Goal: Task Accomplishment & Management: Use online tool/utility

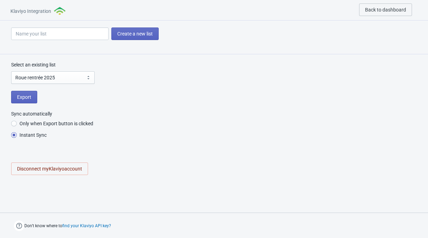
select select "UKfzMB"
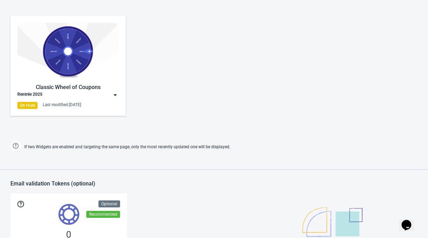
scroll to position [376, 0]
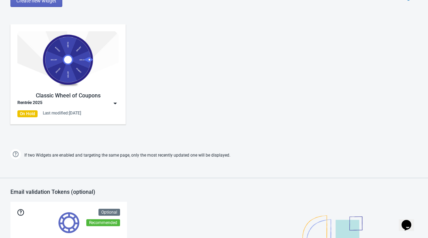
click at [65, 62] on img at bounding box center [67, 59] width 101 height 57
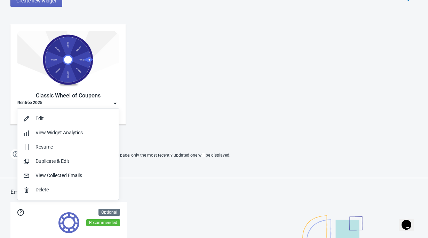
click at [65, 62] on img at bounding box center [67, 59] width 101 height 57
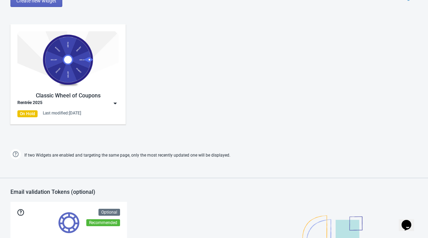
click at [65, 62] on img at bounding box center [67, 59] width 101 height 57
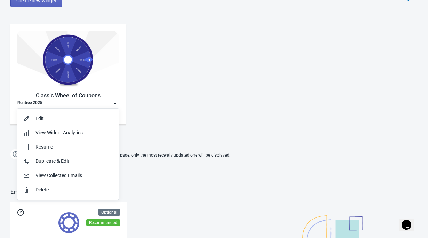
click at [77, 76] on img at bounding box center [67, 59] width 101 height 57
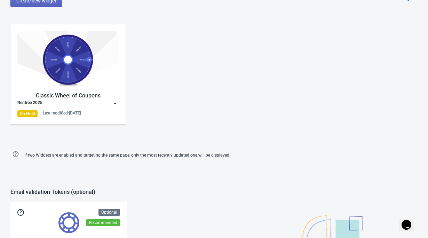
click at [80, 100] on div "Rentrée 2025" at bounding box center [67, 103] width 101 height 7
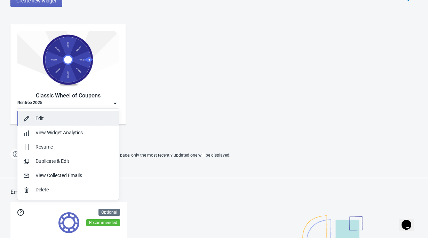
click at [40, 117] on div "Edit" at bounding box center [75, 118] width 78 height 7
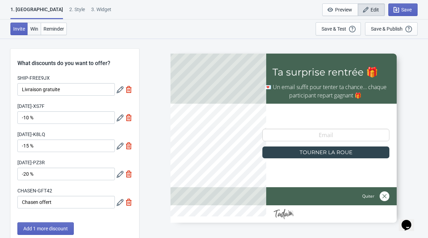
click at [34, 26] on span "Win" at bounding box center [34, 29] width 8 height 6
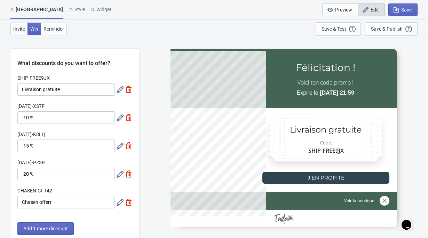
click at [69, 11] on div "2 . Style" at bounding box center [77, 12] width 16 height 12
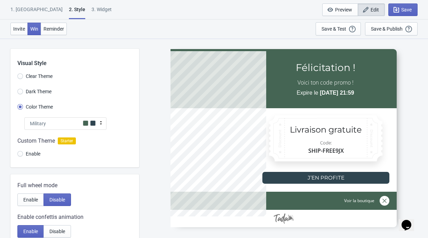
click at [63, 123] on div "Military" at bounding box center [65, 123] width 82 height 13
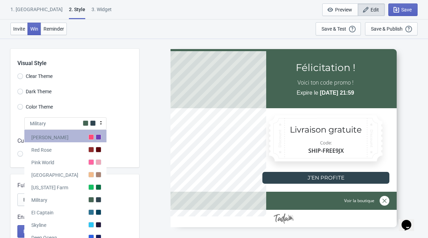
click at [70, 139] on div "[PERSON_NAME]" at bounding box center [65, 136] width 82 height 13
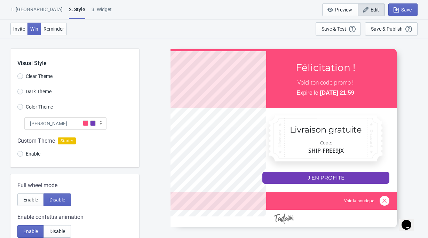
click at [69, 125] on div "[PERSON_NAME]" at bounding box center [65, 123] width 82 height 13
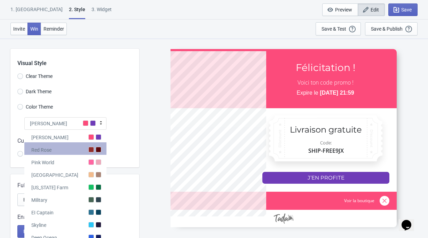
click at [77, 148] on div "Red Rose" at bounding box center [65, 148] width 82 height 13
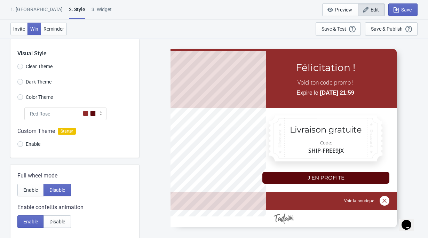
scroll to position [9, 0]
click at [73, 113] on div "Red Rose" at bounding box center [65, 114] width 82 height 13
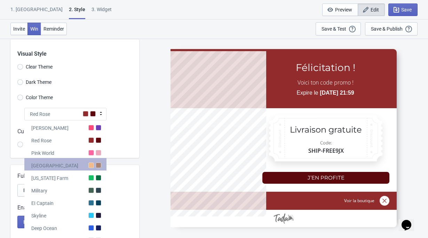
click at [78, 167] on div "[GEOGRAPHIC_DATA]" at bounding box center [65, 164] width 82 height 13
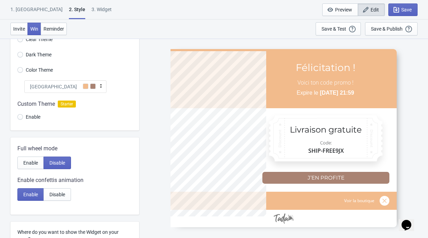
scroll to position [38, 0]
click at [101, 83] on icon at bounding box center [100, 85] width 7 height 7
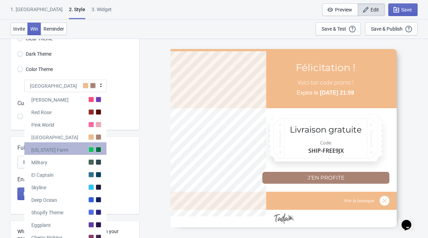
click at [91, 148] on div at bounding box center [91, 150] width 6 height 6
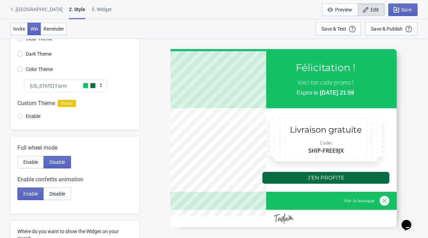
click at [102, 85] on icon at bounding box center [100, 85] width 7 height 7
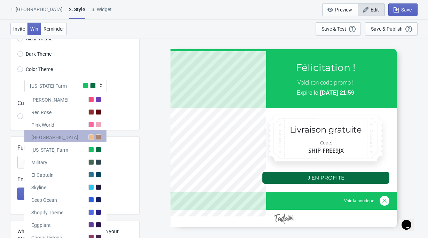
scroll to position [55, 0]
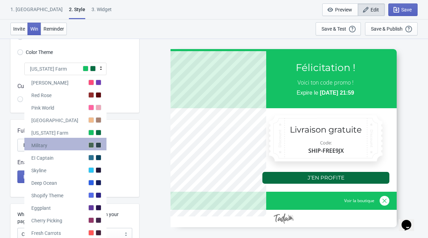
click at [93, 146] on div at bounding box center [91, 145] width 6 height 6
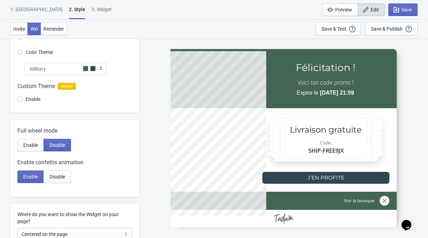
click at [96, 69] on div "Military" at bounding box center [65, 69] width 82 height 13
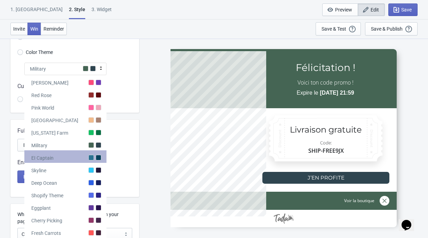
click at [86, 161] on div "EI Captain" at bounding box center [65, 156] width 82 height 13
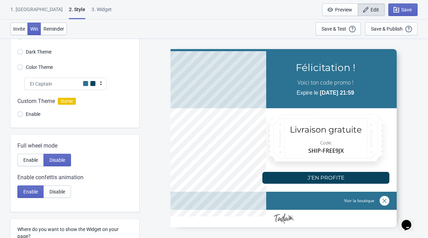
scroll to position [40, 0]
click at [91, 86] on div "EI Captain" at bounding box center [65, 83] width 82 height 13
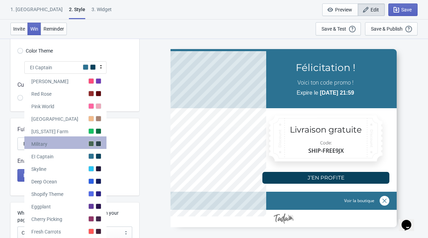
scroll to position [58, 0]
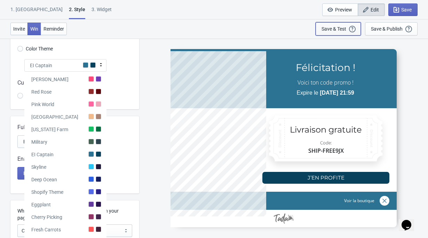
click at [343, 32] on div "Save & Test Open a Widget Preview of your site so that you can try it out. It w…" at bounding box center [338, 29] width 33 height 8
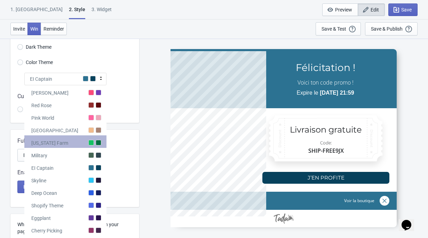
scroll to position [47, 0]
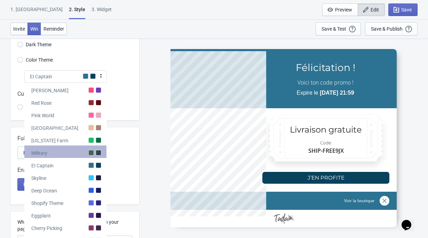
click at [78, 156] on div "Military" at bounding box center [65, 152] width 82 height 13
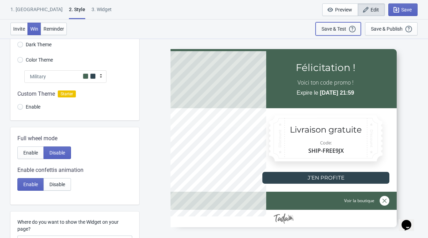
click at [343, 26] on div "Save & Test" at bounding box center [334, 29] width 25 height 6
click at [99, 74] on icon at bounding box center [100, 75] width 7 height 7
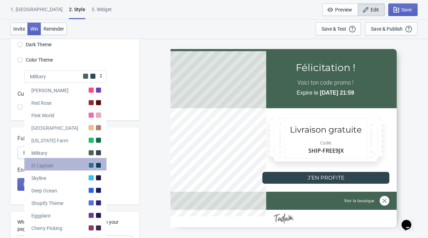
click at [95, 165] on div "EI Captain" at bounding box center [65, 164] width 82 height 13
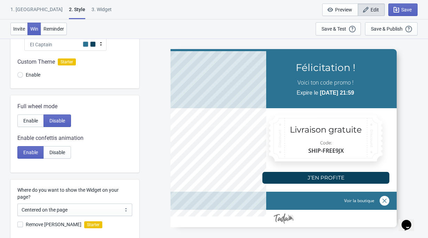
scroll to position [52, 0]
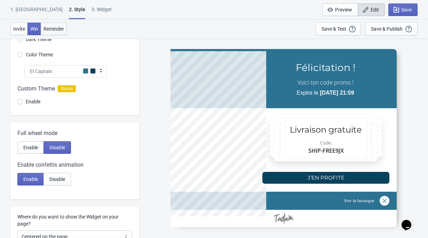
click at [52, 25] on button "Reminder" at bounding box center [54, 29] width 26 height 13
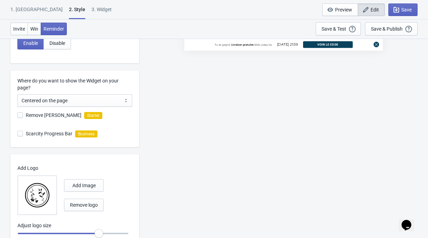
scroll to position [214, 0]
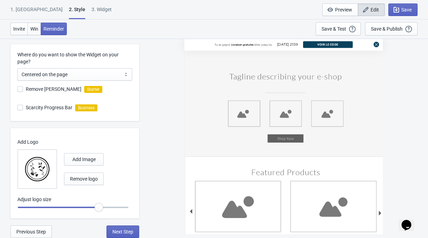
drag, startPoint x: 209, startPoint y: 45, endPoint x: 302, endPoint y: 45, distance: 93.0
click at [302, 45] on div "Tu as gagné Livraison gratuite valide jusqu'au [DATE] 21:59 voir le code" at bounding box center [284, 44] width 198 height 13
click at [166, 98] on div "Tu as gagné Livraison gratuite valide jusqu'au [DATE] 21:59 voir le code" at bounding box center [284, 138] width 282 height 200
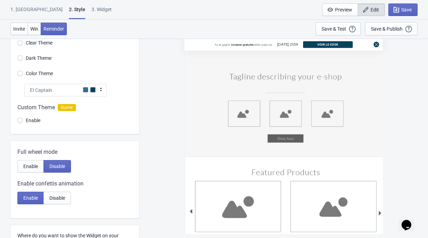
scroll to position [24, 0]
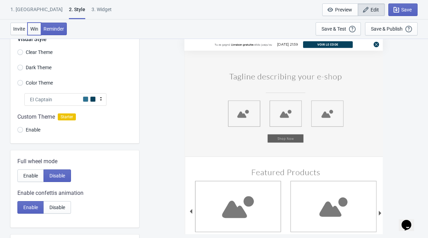
click at [34, 29] on span "Win" at bounding box center [34, 29] width 8 height 6
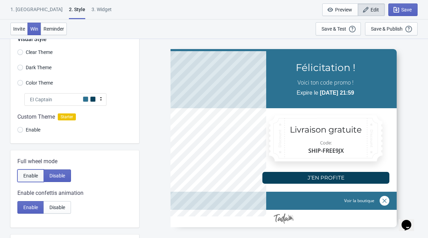
click at [29, 177] on span "Enable" at bounding box center [30, 176] width 15 height 6
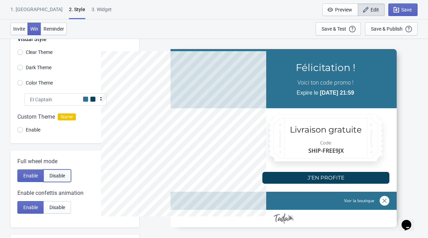
click at [53, 175] on span "Disable" at bounding box center [57, 176] width 16 height 6
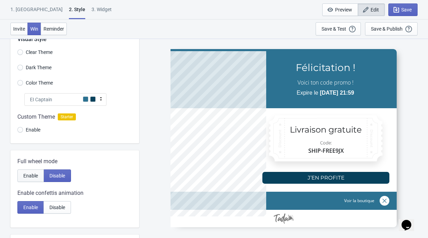
click at [36, 172] on button "Enable" at bounding box center [30, 176] width 26 height 13
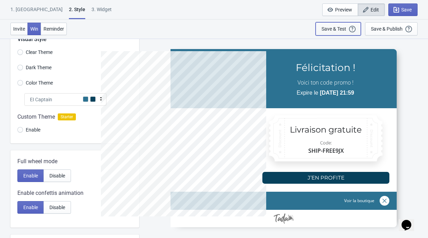
click at [337, 32] on div "Save & Test Open a Widget Preview of your site so that you can try it out. It w…" at bounding box center [338, 29] width 33 height 8
click at [339, 30] on div "Save & Test" at bounding box center [334, 29] width 25 height 6
click at [337, 28] on div "Save & Test" at bounding box center [334, 29] width 25 height 6
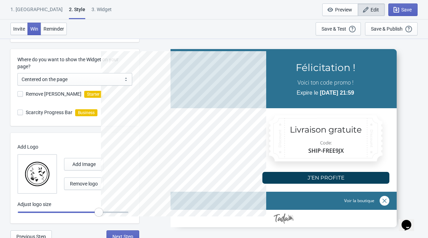
scroll to position [214, 0]
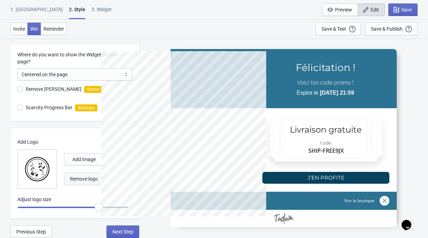
click at [94, 181] on span "Remove logo" at bounding box center [84, 179] width 28 height 6
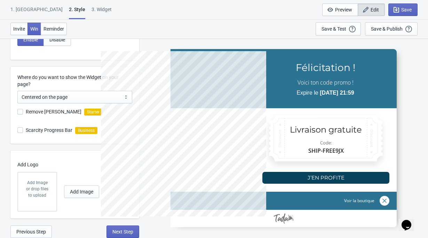
scroll to position [192, 0]
click at [346, 31] on div "Save & Test" at bounding box center [334, 29] width 25 height 6
click at [84, 195] on button "Add Image" at bounding box center [81, 192] width 35 height 13
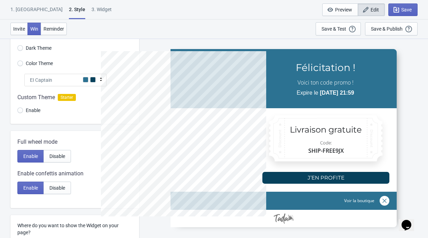
scroll to position [0, 0]
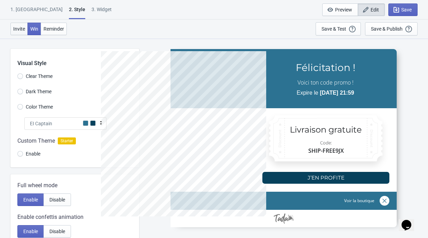
click at [19, 29] on span "Invite" at bounding box center [19, 29] width 12 height 6
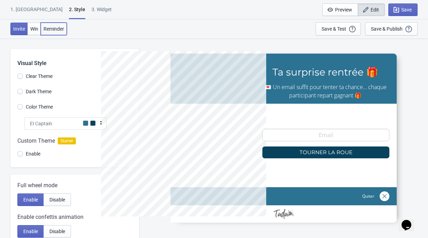
click at [53, 34] on button "Reminder" at bounding box center [54, 29] width 26 height 13
radio input "true"
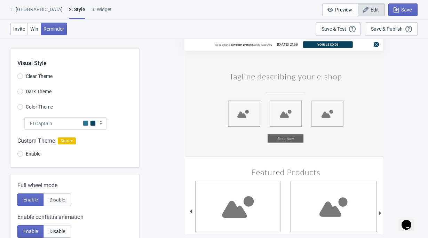
click at [92, 9] on div "3. Widget" at bounding box center [102, 12] width 20 height 12
select select "once"
select select "1"
select select "left"
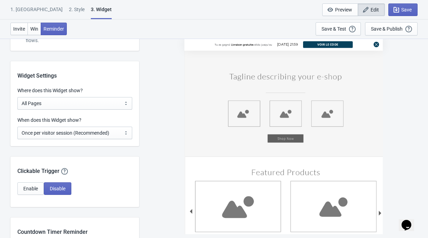
scroll to position [529, 0]
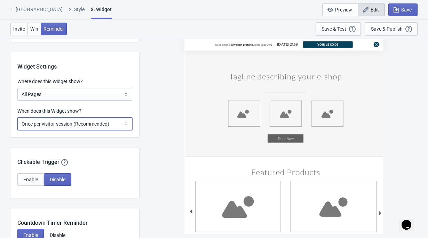
click at [48, 126] on select "Every new visit of page Once every period of time Once per visitor session (Rec…" at bounding box center [74, 124] width 115 height 13
click at [17, 118] on select "Every new visit of page Once every period of time Once per visitor session (Rec…" at bounding box center [74, 124] width 115 height 13
click at [58, 124] on select "Every new visit of page Once every period of time Once per visitor session (Rec…" at bounding box center [74, 124] width 115 height 13
select select "once"
click at [17, 118] on select "Every new visit of page Once every period of time Once per visitor session (Rec…" at bounding box center [74, 124] width 115 height 13
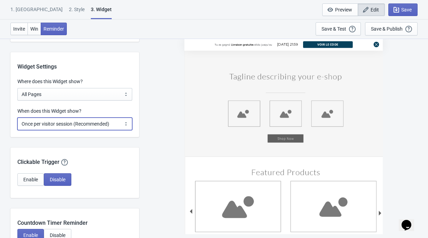
click at [52, 126] on select "Every new visit of page Once every period of time Once per visitor session (Rec…" at bounding box center [74, 124] width 115 height 13
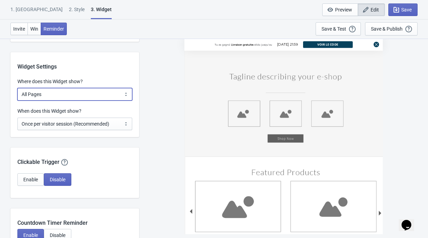
click at [47, 95] on select "All Pages All Product Pages All Blog Pages All Static Pages Specific Product(s)…" at bounding box center [74, 94] width 115 height 13
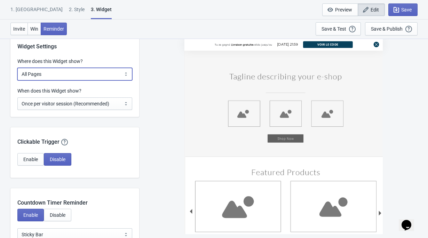
scroll to position [552, 0]
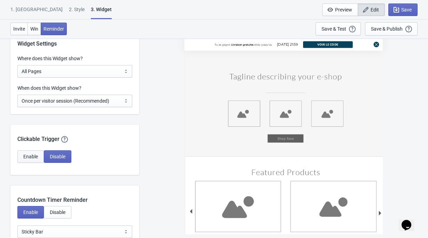
click at [23, 161] on button "Enable" at bounding box center [30, 156] width 26 height 13
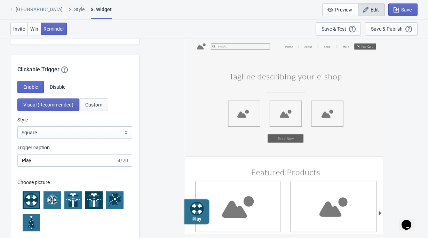
scroll to position [622, 0]
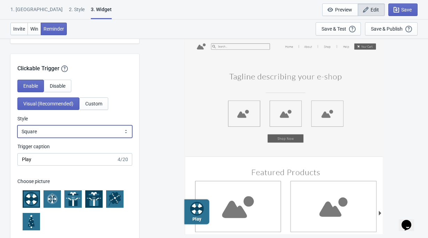
click at [71, 133] on select "Square Circle Tab" at bounding box center [74, 131] width 115 height 13
click at [17, 125] on select "Square Circle Tab" at bounding box center [74, 131] width 115 height 13
click at [77, 130] on select "Square Circle Tab" at bounding box center [74, 131] width 115 height 13
select select "tab"
click at [17, 125] on select "Square Circle Tab" at bounding box center [74, 131] width 115 height 13
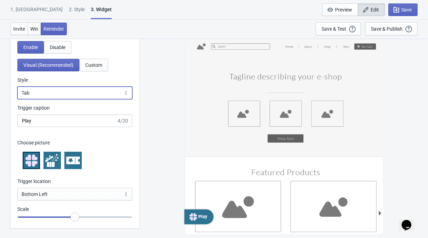
scroll to position [664, 0]
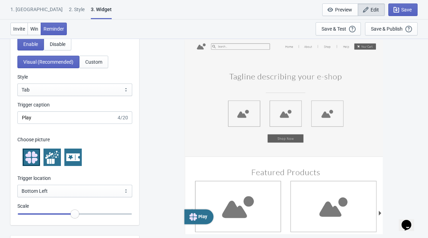
click at [54, 161] on icon at bounding box center [52, 157] width 14 height 14
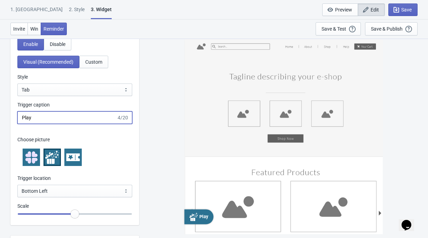
click at [52, 116] on input "Play" at bounding box center [66, 117] width 99 height 13
drag, startPoint x: 52, startPoint y: 116, endPoint x: -12, endPoint y: 116, distance: 64.1
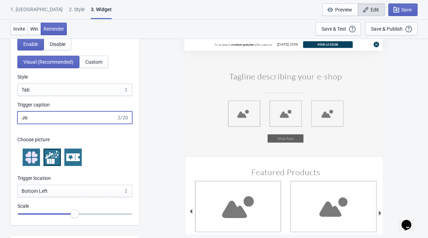
type input "J"
type input "t"
click at [136, 138] on div "Enable Disable Visual (Recommended) Custom Style Square Circle Tab Tab Trigger …" at bounding box center [74, 131] width 129 height 187
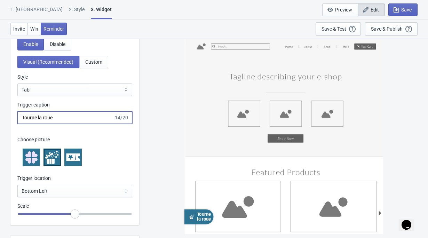
click at [60, 118] on input "Tourne la roue" at bounding box center [65, 117] width 96 height 13
type input "RETUOJ"
drag, startPoint x: 49, startPoint y: 117, endPoint x: 0, endPoint y: 117, distance: 49.8
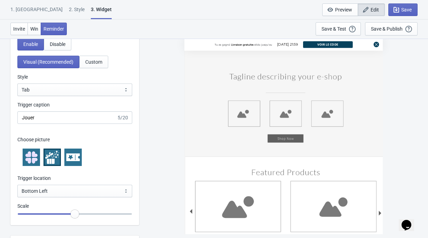
click at [107, 136] on p "Choose picture" at bounding box center [74, 139] width 115 height 7
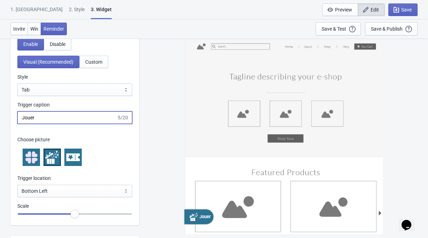
click at [59, 116] on input "Jouer" at bounding box center [66, 117] width 99 height 13
type input "J"
type input "R"
type input "PLAY"
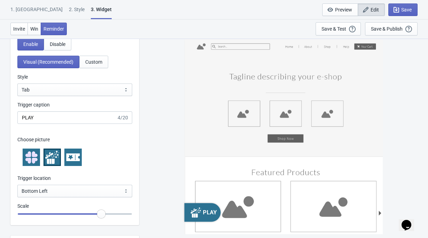
drag, startPoint x: 76, startPoint y: 217, endPoint x: 102, endPoint y: 218, distance: 26.1
type input "1.25"
click at [102, 218] on input "range" at bounding box center [74, 214] width 115 height 13
drag, startPoint x: 44, startPoint y: 120, endPoint x: 12, endPoint y: 117, distance: 31.5
click at [13, 120] on div "Enable Disable Visual (Recommended) Custom Style Square Circle Tab Tab Trigger …" at bounding box center [74, 131] width 129 height 187
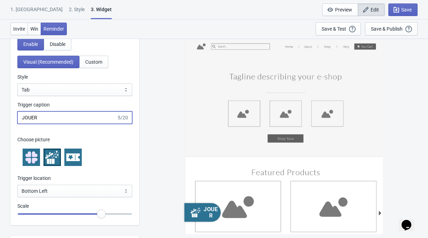
drag, startPoint x: 46, startPoint y: 118, endPoint x: 8, endPoint y: 118, distance: 37.6
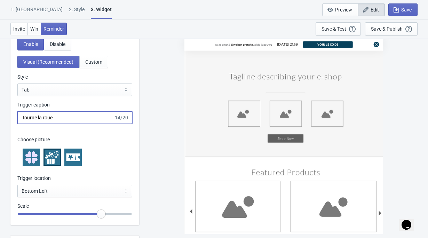
type input "Tourne la roue"
click at [118, 162] on div at bounding box center [74, 157] width 115 height 28
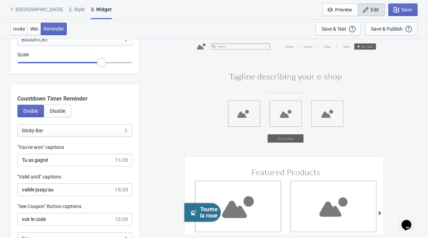
scroll to position [816, 0]
click at [63, 131] on select "Bubble Sticky Bar" at bounding box center [74, 130] width 115 height 13
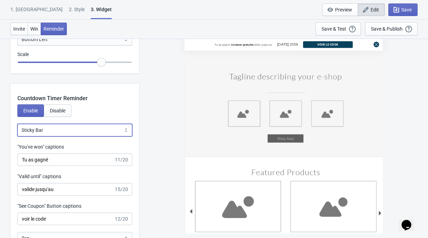
select select "0"
click at [17, 124] on select "Bubble Sticky Bar" at bounding box center [74, 130] width 115 height 13
type input "Until"
select select "0"
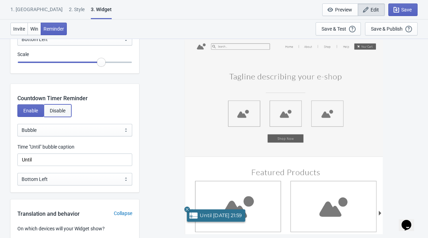
click at [57, 114] on button "Disable" at bounding box center [58, 110] width 28 height 13
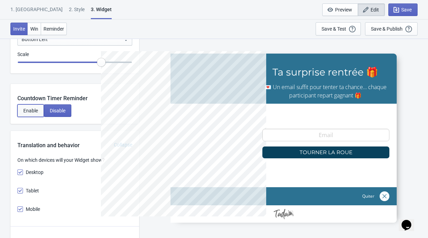
click at [31, 112] on span "Enable" at bounding box center [30, 111] width 15 height 6
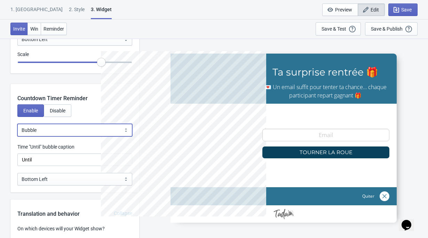
click at [48, 130] on select "Bubble Sticky Bar" at bounding box center [74, 130] width 115 height 13
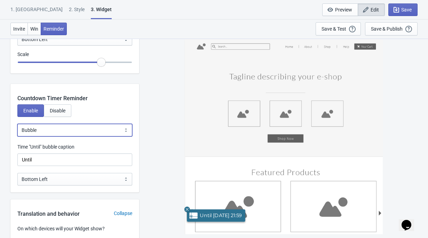
select select "1"
click at [17, 124] on select "Bubble Sticky Bar" at bounding box center [74, 130] width 115 height 13
type input "valide jusqu'au"
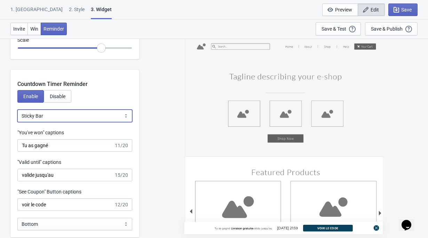
scroll to position [830, 0]
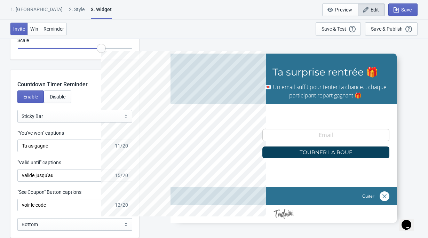
drag, startPoint x: 213, startPoint y: 229, endPoint x: 259, endPoint y: 228, distance: 46.3
click at [387, 198] on div at bounding box center [284, 138] width 226 height 169
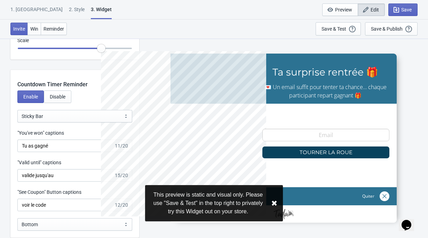
click at [383, 196] on div at bounding box center [284, 138] width 226 height 169
click at [24, 100] on button "Enable" at bounding box center [30, 97] width 26 height 13
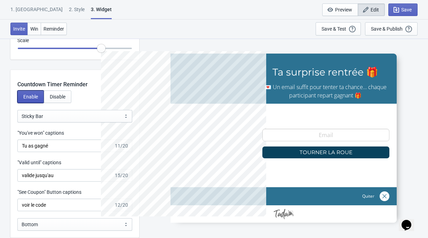
click at [24, 100] on button "Enable" at bounding box center [30, 97] width 26 height 13
click at [34, 27] on span "Win" at bounding box center [34, 29] width 8 height 6
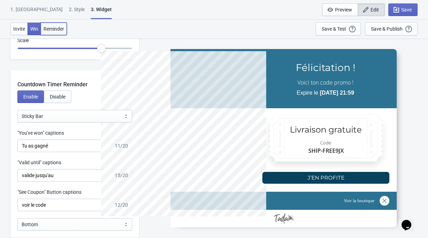
click at [48, 27] on span "Reminder" at bounding box center [54, 29] width 21 height 6
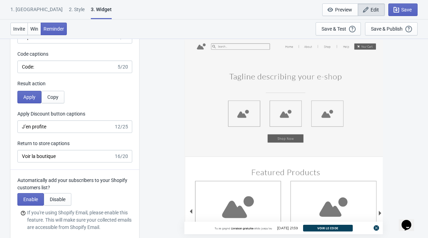
scroll to position [1572, 0]
click at [38, 24] on button "Win" at bounding box center [35, 29] width 14 height 13
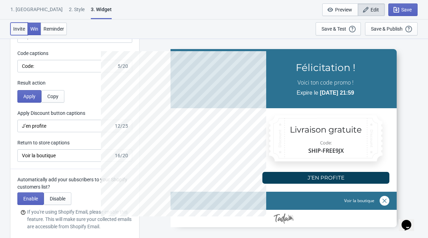
click at [18, 31] on span "Invite" at bounding box center [19, 29] width 12 height 6
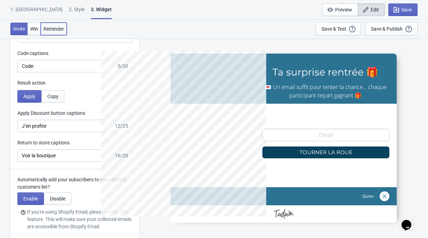
click at [59, 25] on button "Reminder" at bounding box center [54, 29] width 26 height 13
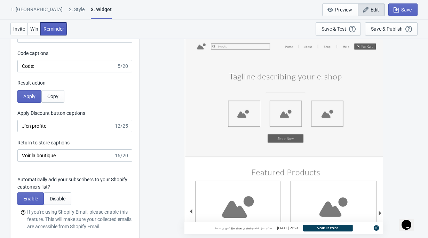
click at [42, 26] on button "Reminder" at bounding box center [54, 29] width 26 height 13
click at [34, 28] on span "Win" at bounding box center [34, 29] width 8 height 6
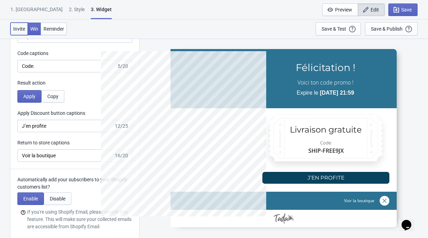
click at [19, 29] on span "Invite" at bounding box center [19, 29] width 12 height 6
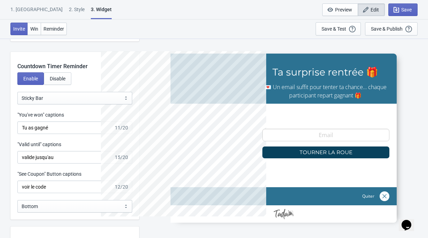
scroll to position [2004, 0]
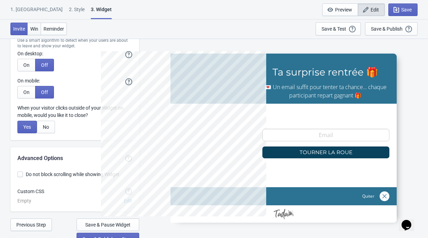
click at [37, 28] on span "Win" at bounding box center [34, 29] width 8 height 6
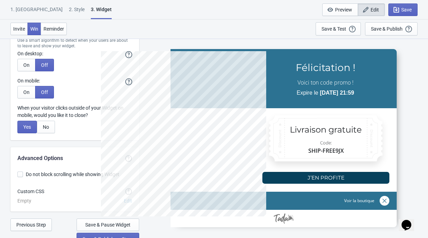
click at [24, 10] on div "1. [GEOGRAPHIC_DATA]" at bounding box center [36, 12] width 52 height 12
click at [25, 9] on div "1. [GEOGRAPHIC_DATA]" at bounding box center [36, 12] width 52 height 12
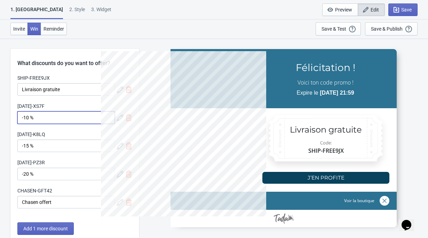
click at [40, 118] on input "-10 %" at bounding box center [65, 117] width 97 height 13
drag, startPoint x: 36, startPoint y: 117, endPoint x: 78, endPoint y: 118, distance: 42.1
click at [78, 118] on input "-10 % sur tout le site" at bounding box center [65, 117] width 97 height 13
type input "-10 %"
click at [54, 29] on span "Reminder" at bounding box center [54, 29] width 21 height 6
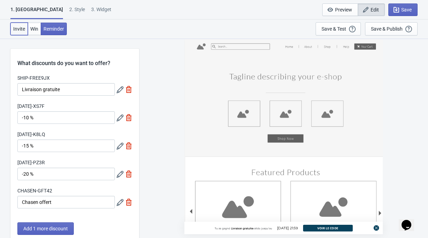
click at [18, 31] on span "Invite" at bounding box center [19, 29] width 12 height 6
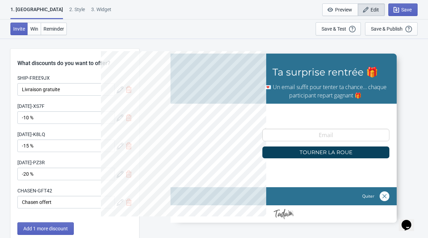
click at [346, 116] on div at bounding box center [284, 138] width 226 height 169
click at [37, 28] on span "Win" at bounding box center [34, 29] width 8 height 6
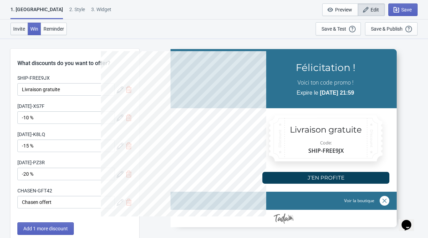
click at [23, 27] on span "Invite" at bounding box center [19, 29] width 12 height 6
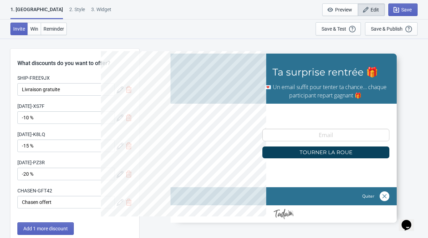
click at [57, 7] on div "1. Coupon 2 . Style 3. Widget" at bounding box center [62, 12] width 104 height 13
click at [89, 5] on div "1. Coupon 2 . Style 3. Widget 1. Coupon 2 . Style 3. Widget Save and Exit Previ…" at bounding box center [214, 9] width 428 height 19
click at [91, 10] on div "3. Widget" at bounding box center [101, 12] width 20 height 12
select select "once"
select select "tab"
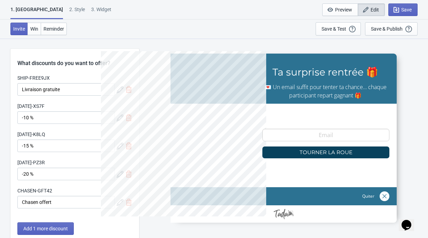
select select "1"
select select "left"
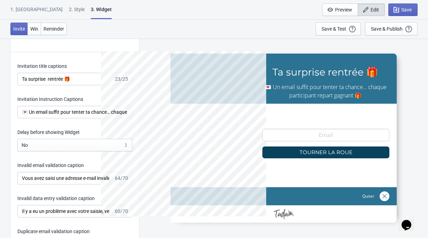
scroll to position [1119, 0]
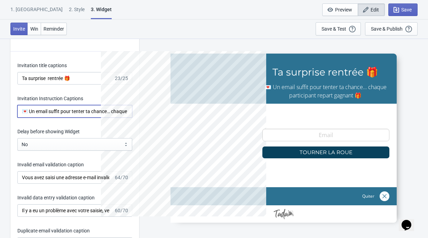
click at [112, 110] on input "💌 Un email suffit pour tenter ta chance… chaque participant repart gagnant 🎁" at bounding box center [74, 111] width 115 height 13
click at [138, 109] on div "What information do you want to collect? Ask visitors for to fill in our questi…" at bounding box center [214, 25] width 428 height 2211
click at [128, 110] on input "💌 Un email suffit pour tenter ta chance… chaque participant repart gagnant 🎁" at bounding box center [74, 111] width 115 height 13
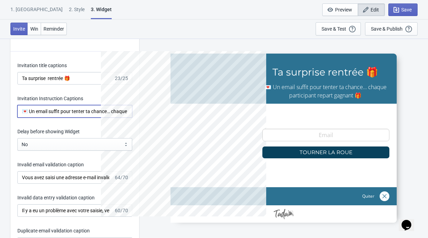
click at [112, 112] on input "💌 Un email suffit pour tenter ta chance… chaque participant repart gagnant 🎁" at bounding box center [74, 111] width 115 height 13
drag, startPoint x: 108, startPoint y: 112, endPoint x: 174, endPoint y: 112, distance: 66.2
click at [174, 112] on div "What information do you want to collect? Ask visitors for to fill in our questi…" at bounding box center [214, 25] width 428 height 2211
click at [128, 110] on input "💌 Un email suffit pour tenter ta chance… chaque participant repart gagnant 🎁" at bounding box center [74, 111] width 115 height 13
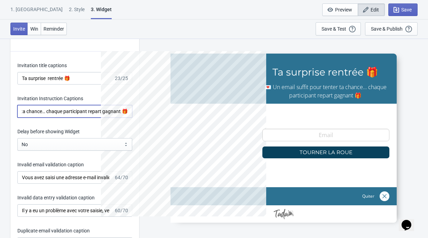
paste input "Ceux qui auront profité de leur surprise participeront au grand tirage final… e…"
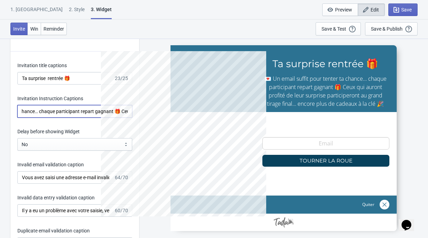
scroll to position [0, 318]
type input "💌 Un email suffit pour tenter ta chance… chaque participant repart gagnant 🎁"
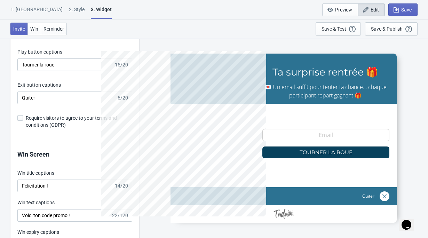
scroll to position [0, 0]
click at [67, 118] on span "Require visitors to agree to your terms and conditions (GDPR)" at bounding box center [79, 122] width 107 height 14
click at [18, 118] on input "Require visitors to agree to your terms and conditions (GDPR)" at bounding box center [17, 121] width 0 height 13
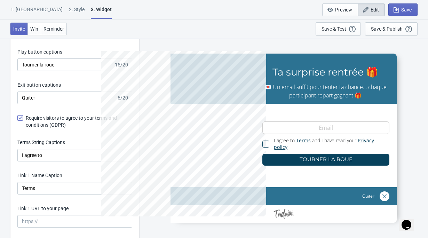
click at [67, 118] on span "Require visitors to agree to your terms and conditions (GDPR)" at bounding box center [79, 122] width 107 height 14
click at [18, 118] on input "Require visitors to agree to your terms and conditions (GDPR)" at bounding box center [17, 121] width 0 height 13
checkbox input "false"
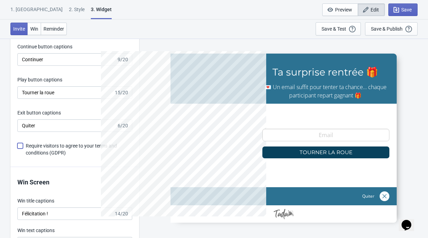
scroll to position [1335, 0]
click at [36, 27] on span "Win" at bounding box center [34, 29] width 8 height 6
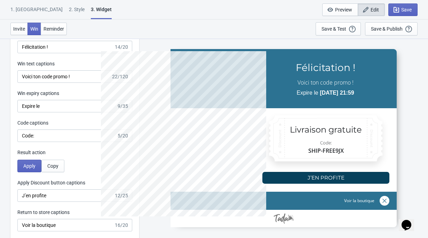
scroll to position [1507, 0]
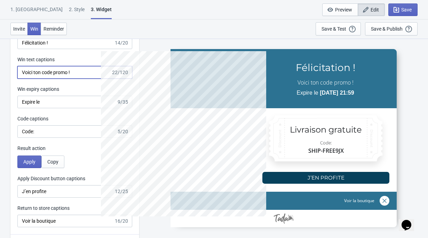
click at [84, 73] on input "Voici ton code promo !" at bounding box center [64, 72] width 94 height 13
paste input "Ceux qui auront profité de leur surprise participeront au grand tirage final… e…"
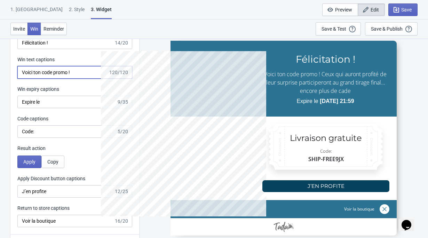
scroll to position [0, 0]
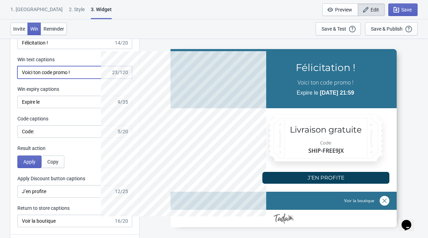
paste input "Utilise ta surprise et rejoins le tirage final 🎁"
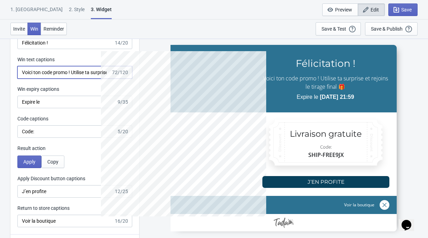
drag, startPoint x: 89, startPoint y: 75, endPoint x: 96, endPoint y: 74, distance: 7.8
click at [96, 74] on input "Voici ton code promo ! Utilise ta surprise et rejoins le tirage final 🎁" at bounding box center [64, 72] width 94 height 13
click at [96, 73] on input "Voici ton code promo ! Utilise ta surprise et rejoins le tirage final 🎁" at bounding box center [64, 72] width 94 height 13
click at [95, 73] on input "Voici ton code promo ! Utilise ta surprise et rejoins le tirage final 🎁" at bounding box center [64, 72] width 94 height 13
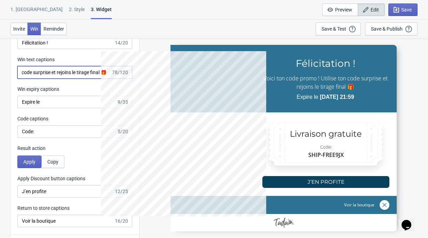
click at [39, 76] on input "Voici ton code promo ! Utilise ton code surprise et rejoins le tirage final 🎁" at bounding box center [64, 72] width 94 height 13
click at [63, 75] on input "Voici ton code promo ! Utilise ton code surprise et rejoins le tirage final 🎁" at bounding box center [64, 72] width 94 height 13
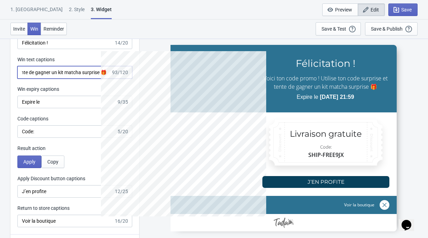
click at [92, 78] on input "Voici ton code promo ! Utilise ton code surprise et tente de gagner un kit matc…" at bounding box center [64, 72] width 94 height 13
click at [66, 71] on input "Voici ton code promo ! Utilise ton code surprise et tente de gagner un kit matc…" at bounding box center [64, 72] width 94 height 13
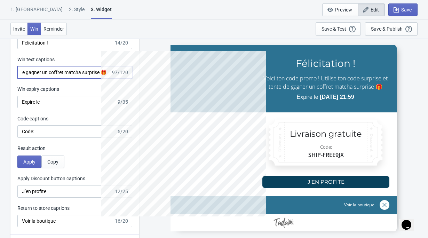
click at [103, 70] on input "Voici ton code promo ! Utilise ton code surprise et tente de gagner un coffret …" at bounding box center [64, 72] width 94 height 13
drag, startPoint x: 102, startPoint y: 74, endPoint x: 31, endPoint y: 73, distance: 70.7
click at [31, 73] on input "Voici ton code promo ! Utilise ton code surprise et tente de gagner un coffret …" at bounding box center [64, 72] width 94 height 13
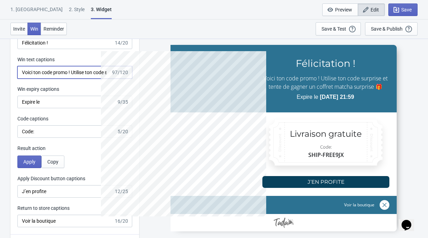
drag, startPoint x: 31, startPoint y: 73, endPoint x: -23, endPoint y: 76, distance: 54.4
click at [81, 72] on input "Voici ton code promo ! Utilise ton code surprise et tente de gagner un coffret …" at bounding box center [64, 72] width 94 height 13
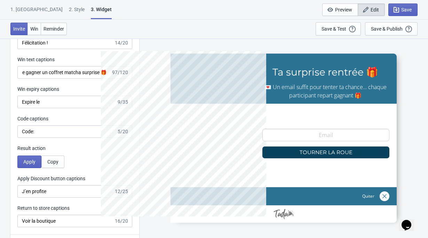
scroll to position [0, 0]
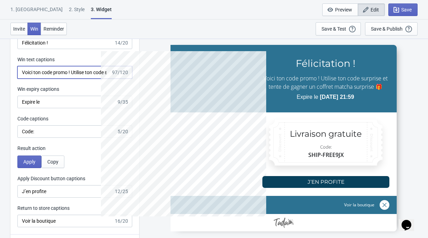
click at [73, 71] on input "Voici ton code promo ! Utilise ton code surprise et tente de gagner un coffret …" at bounding box center [64, 72] width 94 height 13
click at [75, 73] on input "Voici ton code promo ! Utilise ton code surprise et tente de gagner un coffret …" at bounding box center [64, 72] width 94 height 13
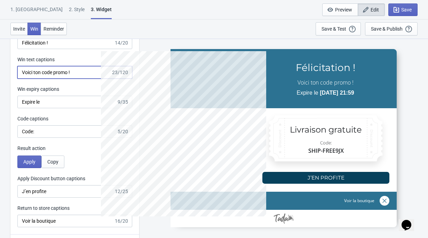
paste input "Utilise ton code avant le 14/09 et participe au grand tirage pour tenter de gag…"
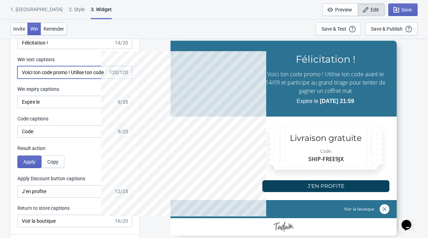
drag, startPoint x: 76, startPoint y: 72, endPoint x: 68, endPoint y: 74, distance: 8.2
click at [68, 74] on input "Voici ton code promo ! Utilise ton code avant le 14/09 et participe au grand ti…" at bounding box center [62, 72] width 91 height 13
click at [79, 73] on input "Voici ton code promo ! Utilise ton code avant le 14/09 et participe au grand ti…" at bounding box center [62, 72] width 91 height 13
drag, startPoint x: 78, startPoint y: 72, endPoint x: 62, endPoint y: 73, distance: 16.0
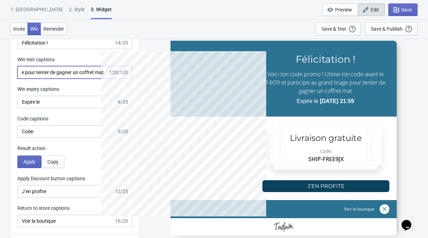
click at [62, 73] on input "Voici ton code promo ! Utilise ton code avant le 14/09 et participe au grand ti…" at bounding box center [62, 72] width 91 height 13
click at [62, 74] on input "Voici ton code promo ! Utilise ton code avant le 14/09 et participe au grand ti…" at bounding box center [62, 72] width 91 height 13
drag, startPoint x: 64, startPoint y: 74, endPoint x: 86, endPoint y: 70, distance: 22.6
click at [86, 70] on input "Voici ton code promo ! Utilise ton code avant le 14/09 et participe au grand ti…" at bounding box center [62, 72] width 91 height 13
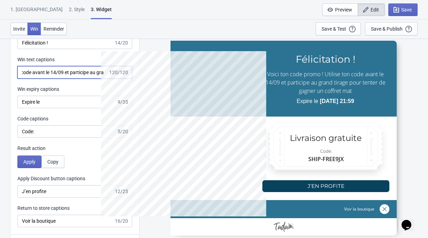
click at [68, 74] on input "Voici ton code promo ! Utilise ton code avant le 14/09 et participe au grand ti…" at bounding box center [62, 72] width 91 height 13
drag, startPoint x: 68, startPoint y: 72, endPoint x: 39, endPoint y: 73, distance: 28.9
click at [39, 73] on input "Voici ton code promo ! Utilise ton code avant le 14/09 et participe au grand ti…" at bounding box center [62, 72] width 91 height 13
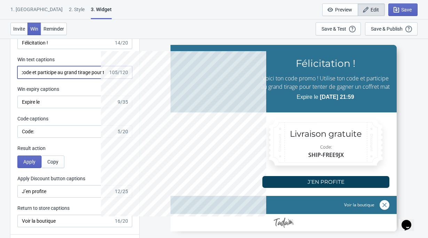
click at [41, 73] on input "Voici ton code promo ! Utilise ton code et participe au grand tirage pour tente…" at bounding box center [62, 72] width 91 height 13
click at [38, 71] on input "Voici ton code promo ! Utilise ton code et participe au grand tirage pour tente…" at bounding box center [62, 72] width 91 height 13
click at [44, 73] on input "Voici ton code promo ! Utilise ton code et participe au grand tirage pour tente…" at bounding box center [62, 72] width 91 height 13
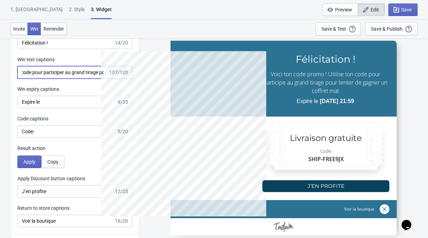
click at [69, 72] on input "Voici ton code promo ! Utilise ton code pour participer au grand tirage pour te…" at bounding box center [62, 72] width 91 height 13
drag, startPoint x: 84, startPoint y: 71, endPoint x: 103, endPoint y: 72, distance: 19.5
click at [104, 73] on input "Voici ton code promo ! Utilise ton code pour participer au grand tirage pour te…" at bounding box center [62, 72] width 91 height 13
click at [42, 74] on input "Voici ton code promo ! Utilise ton code pour participer au grand tirage pour te…" at bounding box center [62, 72] width 91 height 13
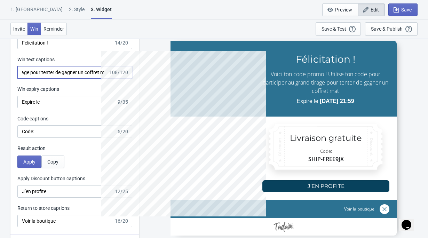
click at [42, 74] on input "Voici ton code promo ! Utilise ton code pour participer au grand tirage pour te…" at bounding box center [62, 72] width 91 height 13
click at [105, 72] on input "Voici ton code promo ! Utilise ton code pour participer au grand tirage et tent…" at bounding box center [62, 72] width 91 height 13
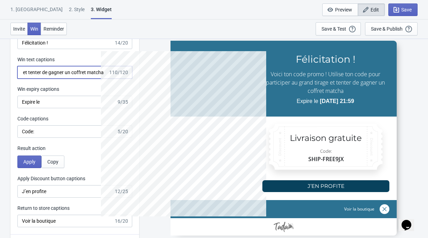
drag, startPoint x: 101, startPoint y: 71, endPoint x: 175, endPoint y: 71, distance: 73.5
paste input "🎁"
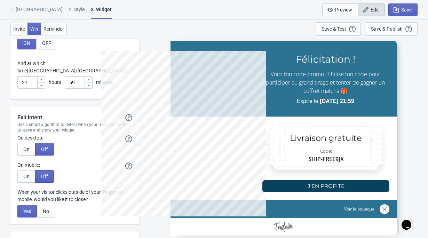
scroll to position [2004, 0]
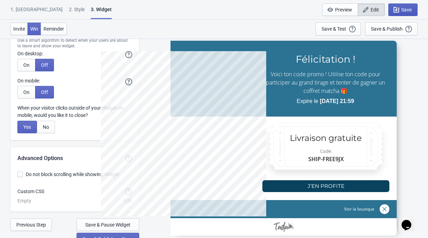
type input "Voici ton code promo ! Utilise ton code pour participer au grand tirage et tent…"
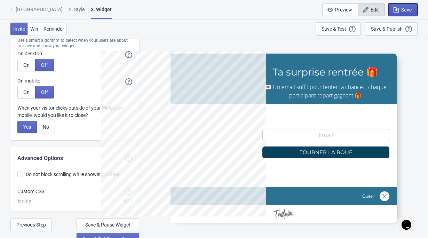
scroll to position [0, 0]
click at [398, 10] on icon "button" at bounding box center [397, 10] width 6 height 6
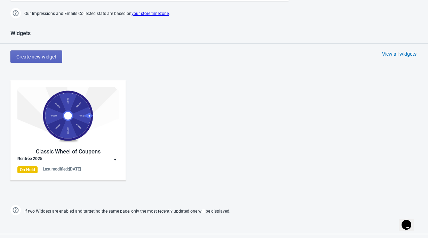
scroll to position [320, 0]
